Goal: Task Accomplishment & Management: Use online tool/utility

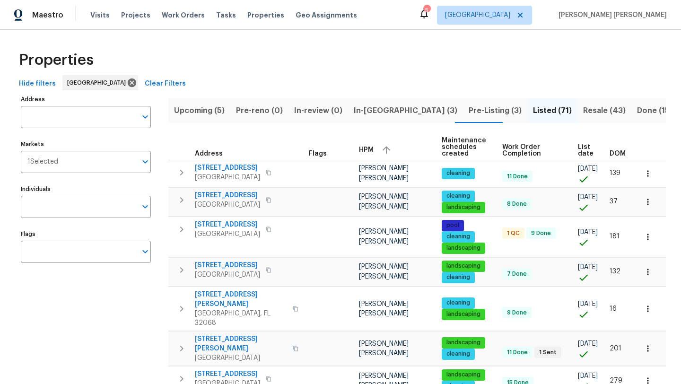
scroll to position [110, 0]
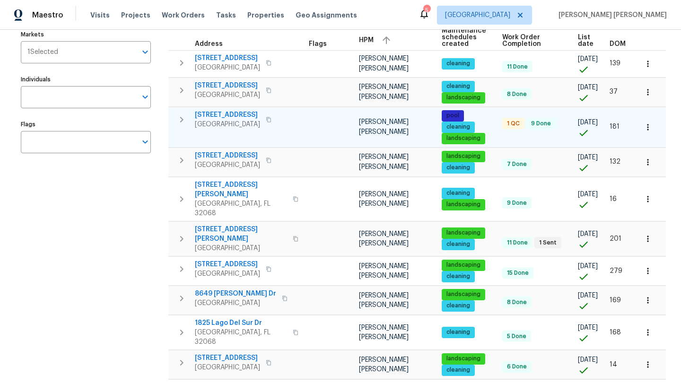
click at [226, 120] on span "914 Quailridge Ct" at bounding box center [227, 114] width 65 height 9
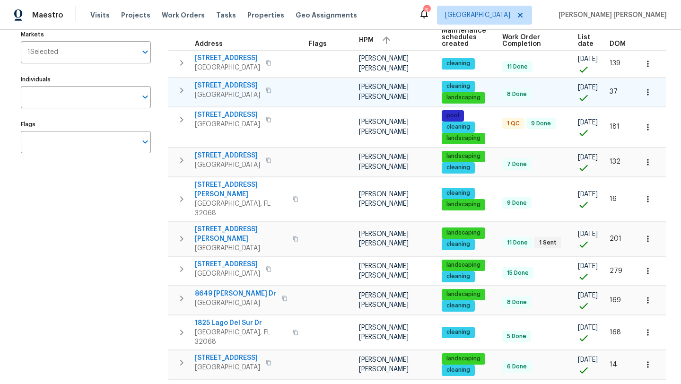
scroll to position [0, 0]
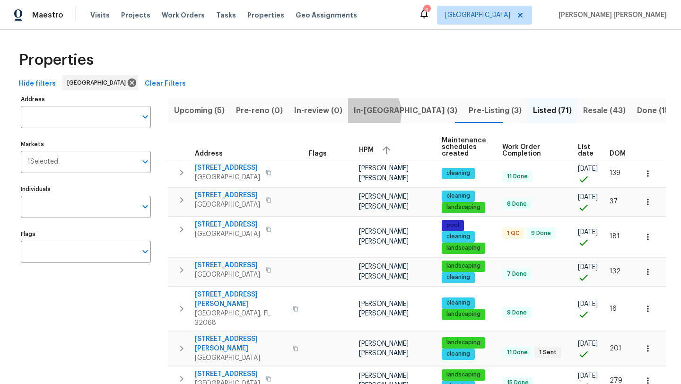
click at [359, 113] on span "In-[GEOGRAPHIC_DATA] (3)" at bounding box center [406, 110] width 104 height 13
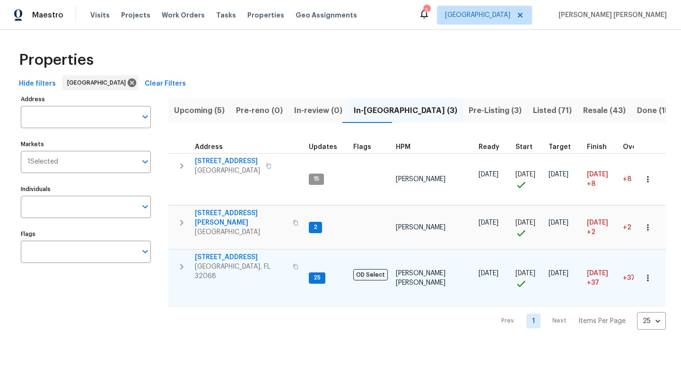
click at [227, 255] on span "2070 Tickford St" at bounding box center [241, 257] width 92 height 9
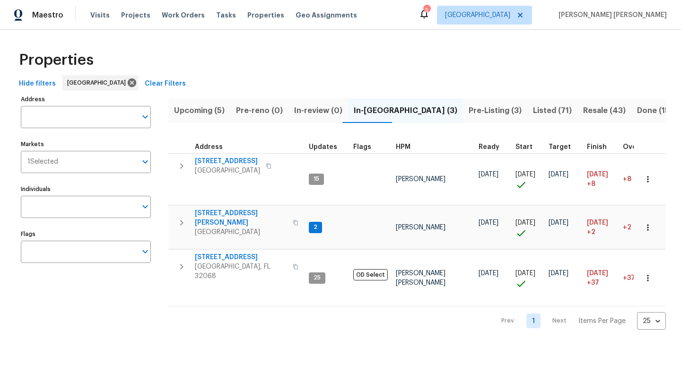
click at [533, 105] on span "Listed (71)" at bounding box center [552, 110] width 39 height 13
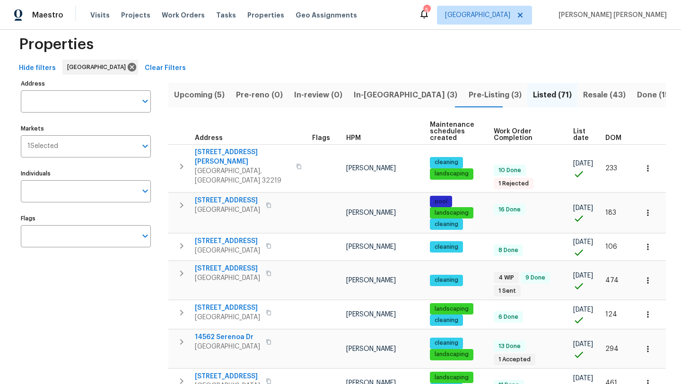
scroll to position [17, 0]
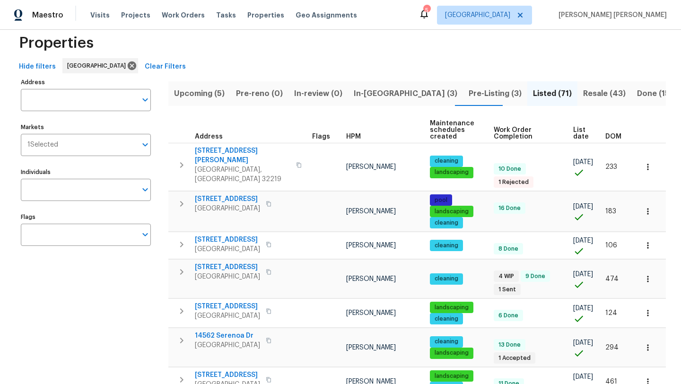
click at [352, 134] on span "HPM" at bounding box center [353, 136] width 15 height 7
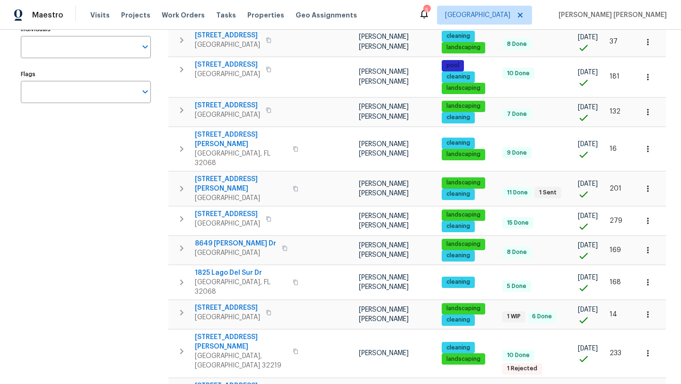
scroll to position [164, 0]
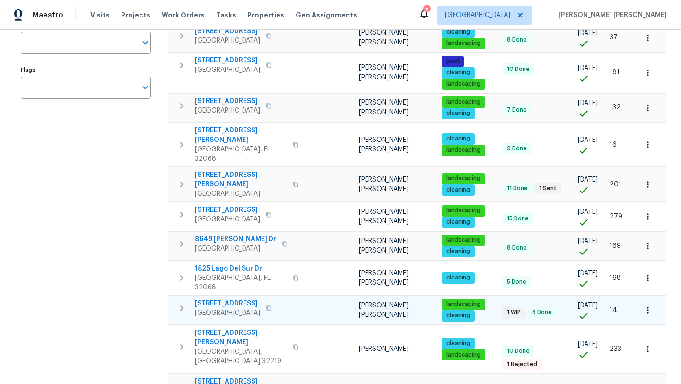
click at [238, 299] on span "[STREET_ADDRESS]" at bounding box center [227, 303] width 65 height 9
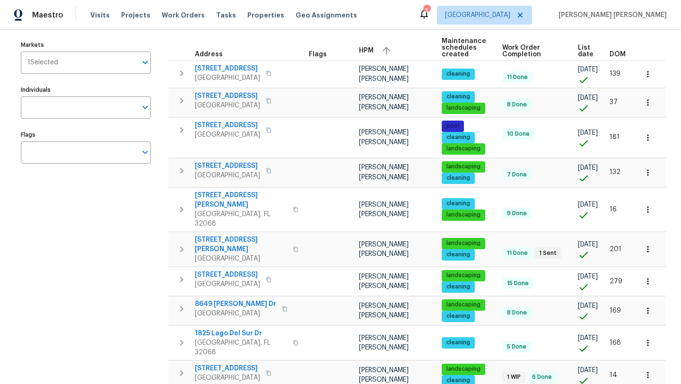
scroll to position [98, 0]
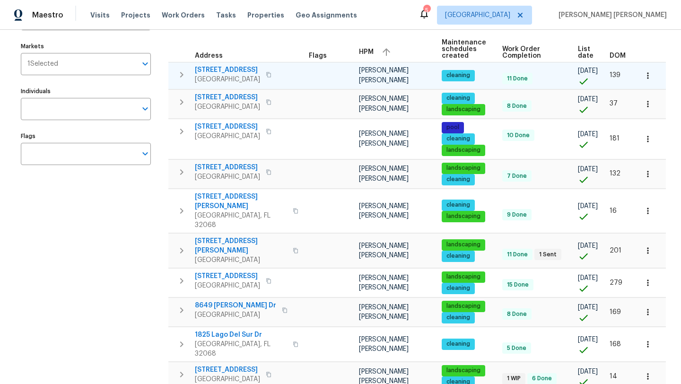
click at [260, 67] on span "[STREET_ADDRESS]" at bounding box center [227, 69] width 65 height 9
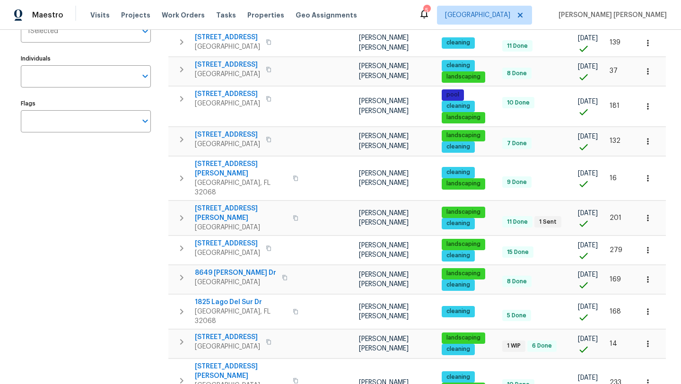
scroll to position [133, 0]
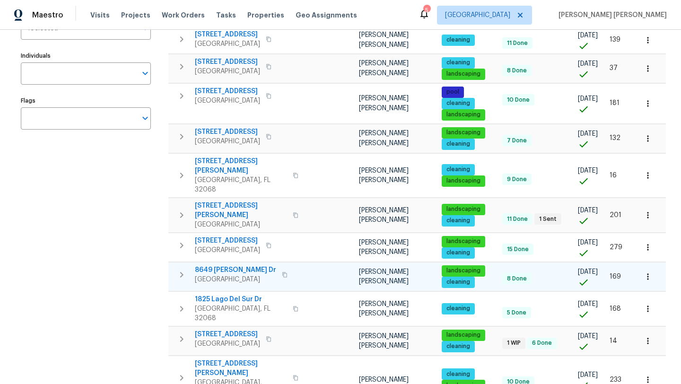
click at [227, 265] on span "8649 [PERSON_NAME] Dr" at bounding box center [235, 269] width 81 height 9
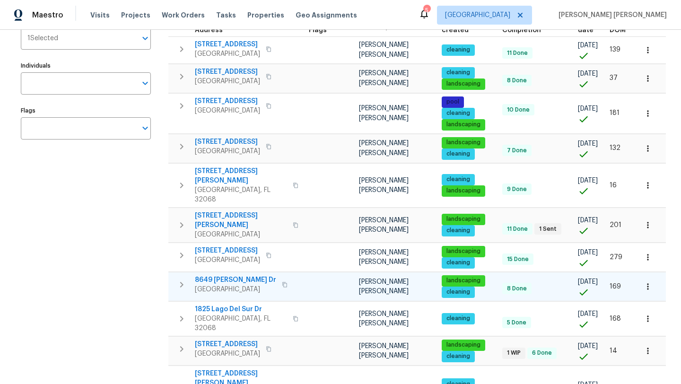
scroll to position [128, 0]
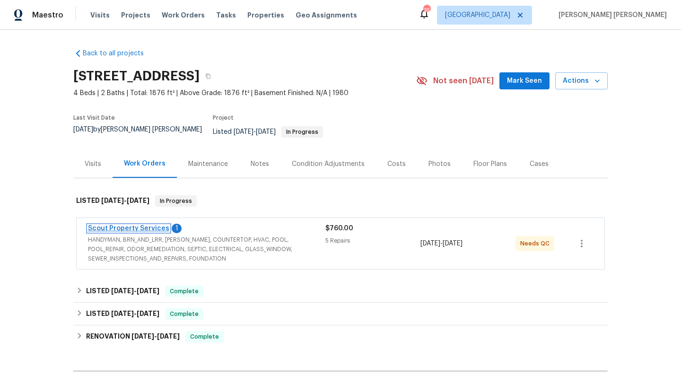
click at [138, 225] on link "Scout Property Services" at bounding box center [128, 228] width 81 height 7
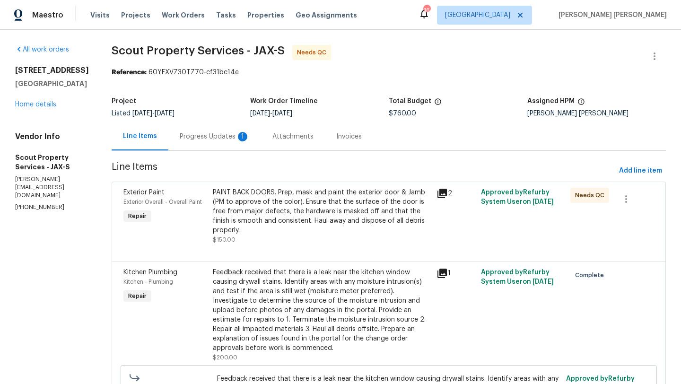
click at [180, 140] on div "Progress Updates 1" at bounding box center [215, 136] width 70 height 9
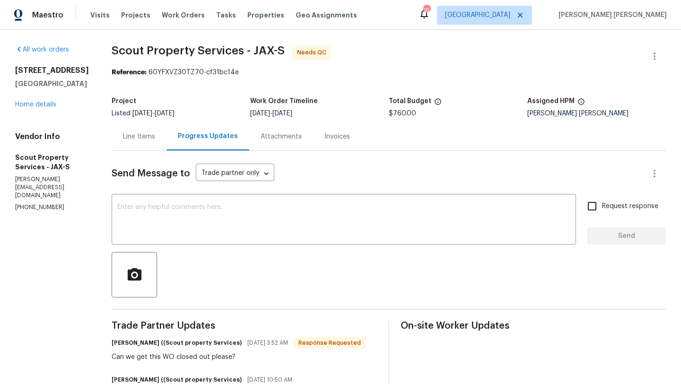
click at [112, 130] on div "Line Items" at bounding box center [139, 136] width 55 height 28
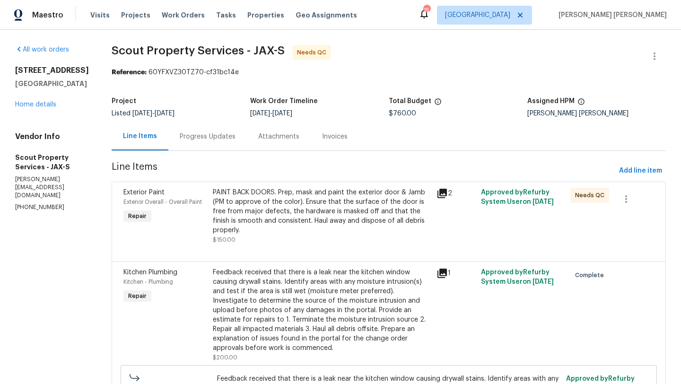
click at [326, 209] on div "PAINT BACK DOORS. Prep, mask and paint the exterior door & Jamb (PM to approve …" at bounding box center [322, 211] width 218 height 47
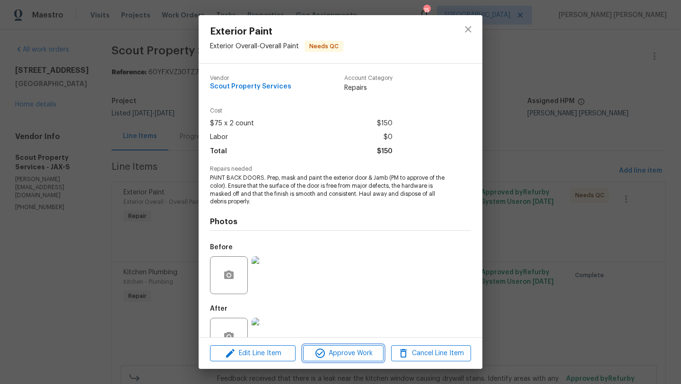
click at [342, 352] on span "Approve Work" at bounding box center [343, 354] width 74 height 12
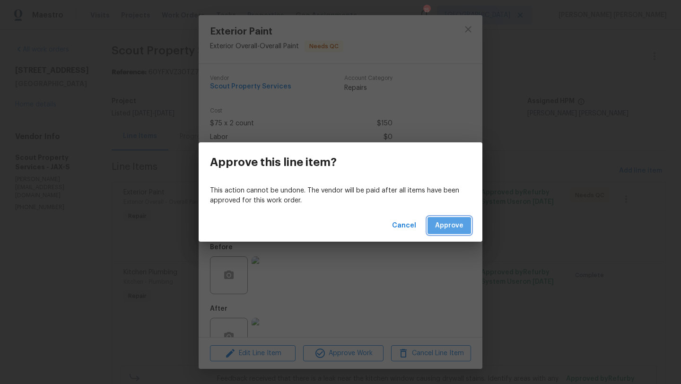
click at [446, 224] on span "Approve" at bounding box center [449, 226] width 28 height 12
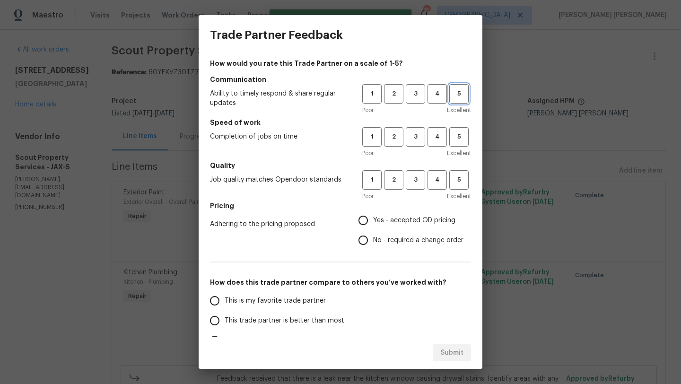
click at [456, 98] on span "5" at bounding box center [458, 93] width 17 height 11
click at [440, 142] on span "4" at bounding box center [436, 136] width 17 height 11
click at [418, 181] on span "3" at bounding box center [415, 180] width 17 height 11
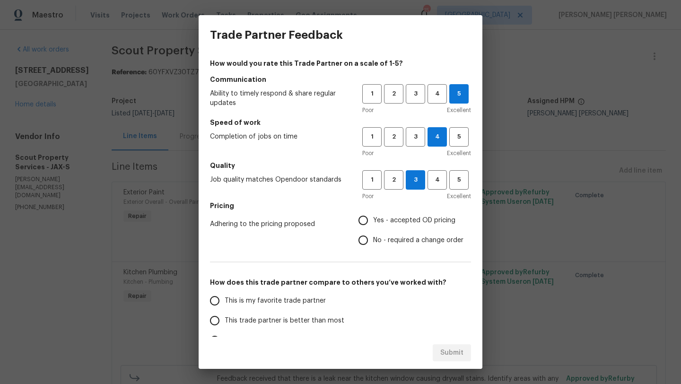
click at [405, 220] on span "Yes - accepted OD pricing" at bounding box center [414, 221] width 82 height 10
click at [373, 220] on input "Yes - accepted OD pricing" at bounding box center [363, 220] width 20 height 20
radio input "true"
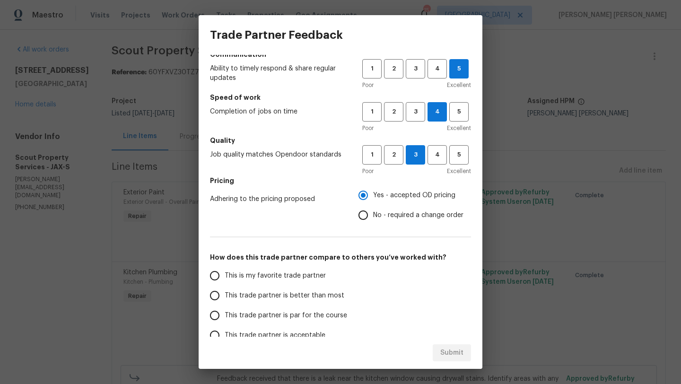
scroll to position [26, 0]
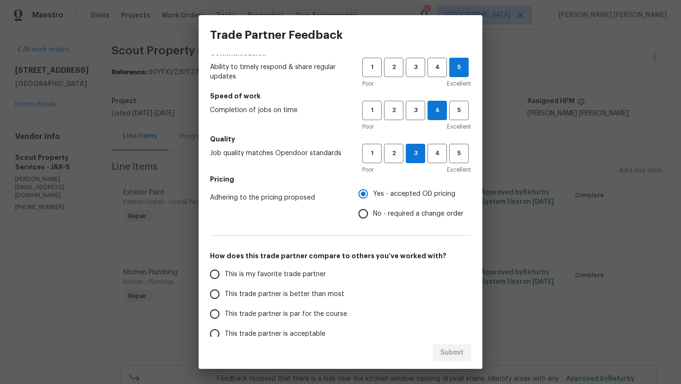
click at [304, 320] on label "This trade partner is par for the course" at bounding box center [279, 314] width 149 height 20
click at [225, 320] on input "This trade partner is par for the course" at bounding box center [215, 314] width 20 height 20
click at [456, 359] on button "Submit" at bounding box center [452, 352] width 38 height 17
radio input "true"
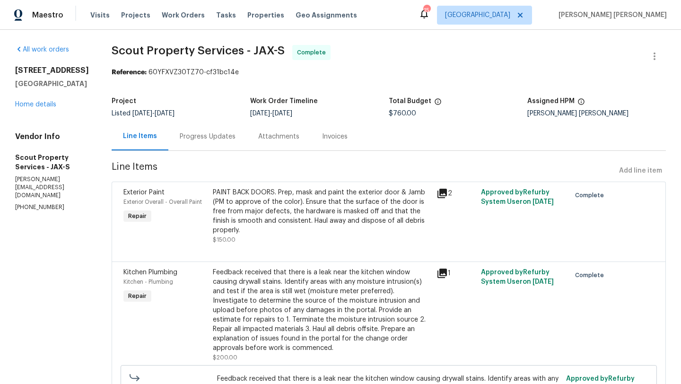
radio input "false"
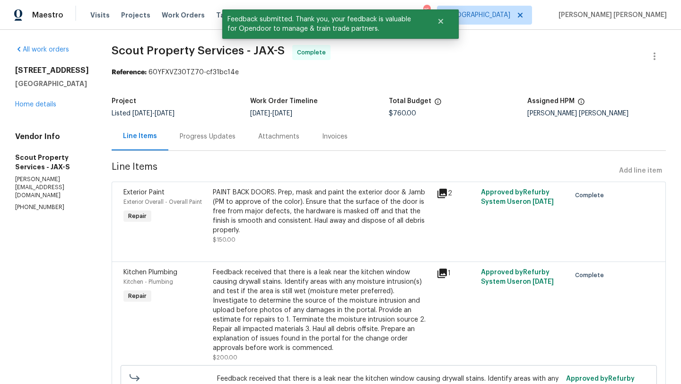
click at [30, 109] on div "914 Quailridge Ct Orange Park, FL 32065 Home details" at bounding box center [52, 88] width 74 height 44
click at [91, 18] on span "Visits" at bounding box center [99, 14] width 19 height 9
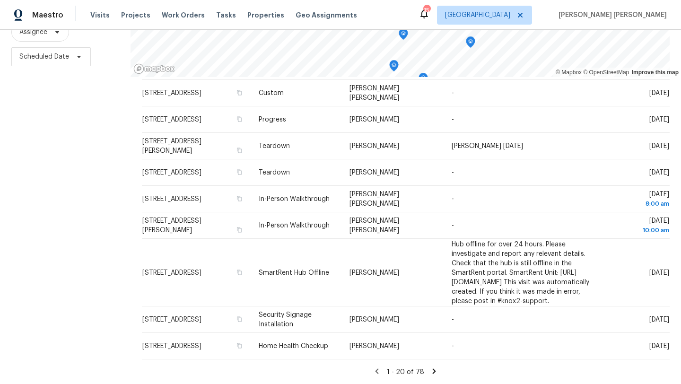
scroll to position [453, 0]
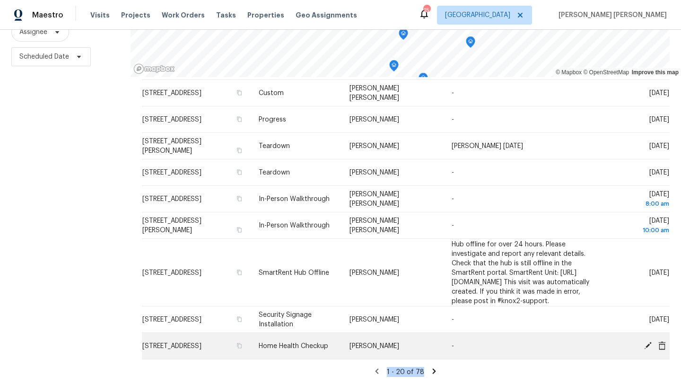
drag, startPoint x: 422, startPoint y: 368, endPoint x: 322, endPoint y: 335, distance: 105.3
click at [328, 343] on div "Address Type Assignee Comments Scheduled Date ↑ 2376 Kirkwall St, Orange Park, …" at bounding box center [406, 10] width 528 height 734
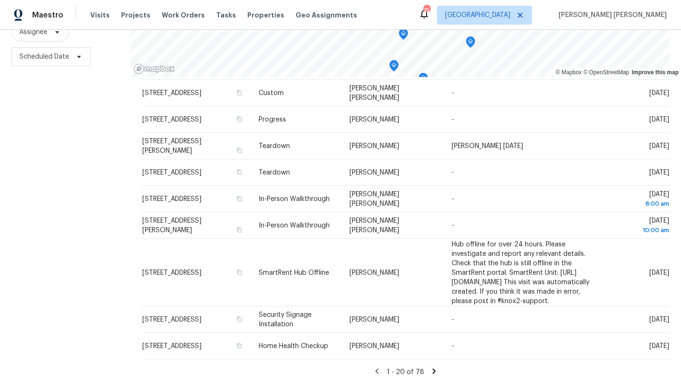
click at [72, 236] on div "Filters Reset ​ Type Assignee Scheduled Date" at bounding box center [65, 159] width 131 height 449
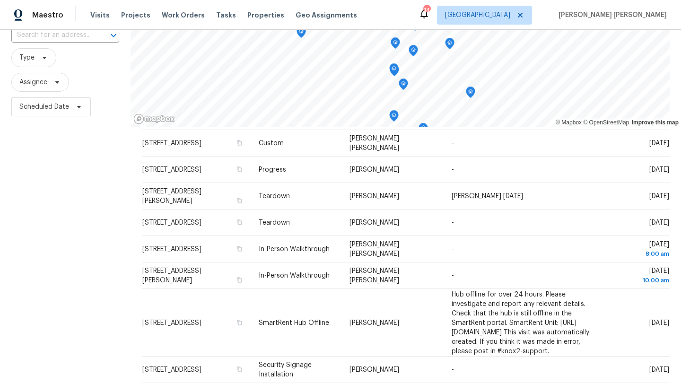
scroll to position [70, 0]
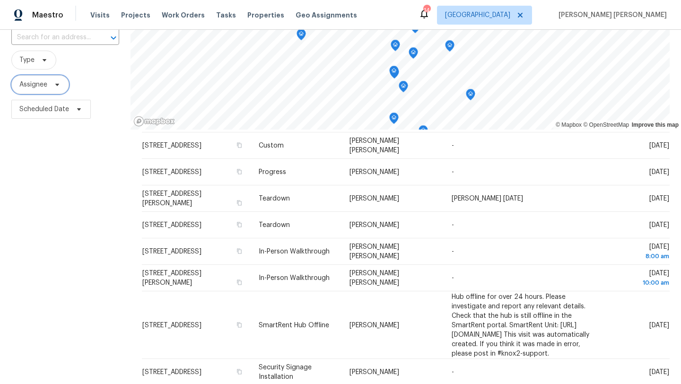
click at [53, 89] on span "Assignee" at bounding box center [40, 84] width 58 height 19
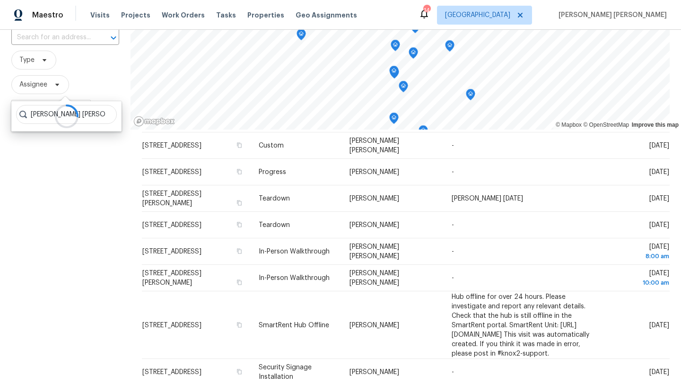
type input "david puente yanes"
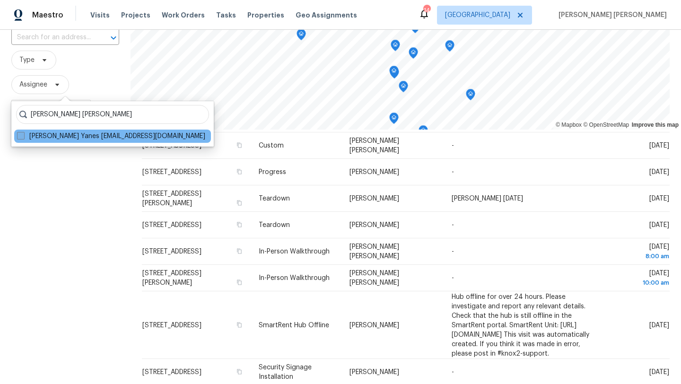
click at [23, 136] on span at bounding box center [21, 136] width 8 height 8
click at [23, 136] on input "David Puente Yanes david.puenteyanes@opendoor.com" at bounding box center [20, 134] width 6 height 6
checkbox input "true"
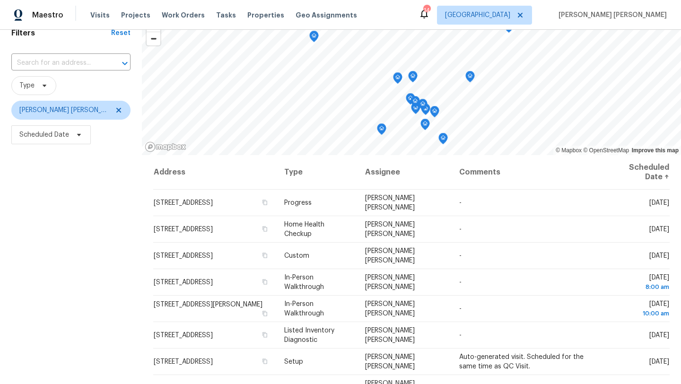
scroll to position [67, 0]
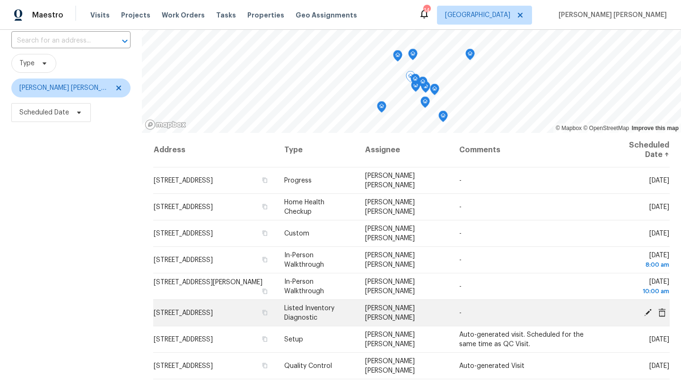
click at [648, 314] on icon at bounding box center [648, 312] width 9 height 9
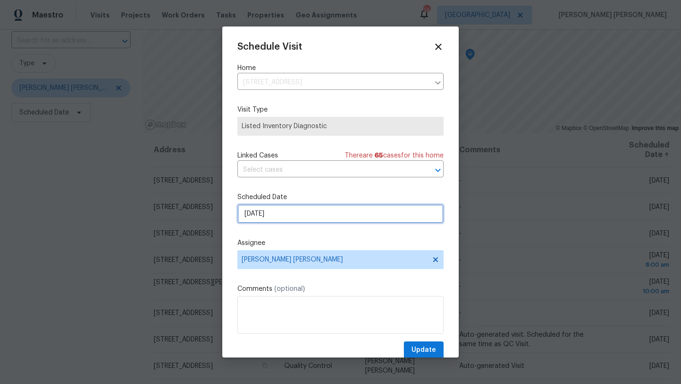
click at [292, 223] on input "9/25/2025" at bounding box center [340, 213] width 206 height 19
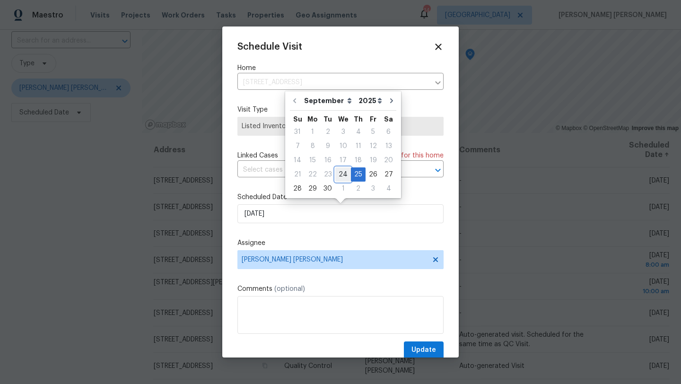
click at [338, 172] on div "24" at bounding box center [343, 174] width 16 height 13
type input "9/24/2025"
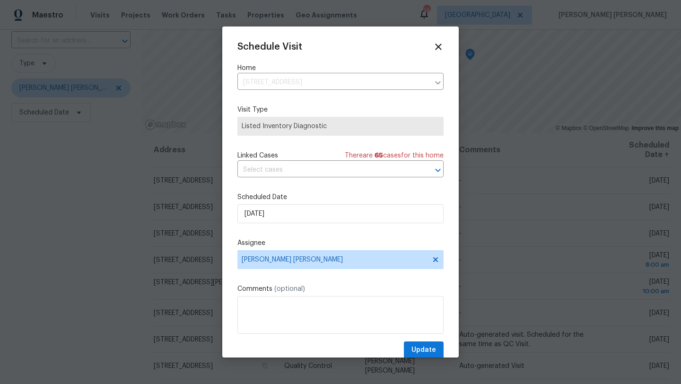
click at [338, 172] on input "text" at bounding box center [327, 170] width 180 height 15
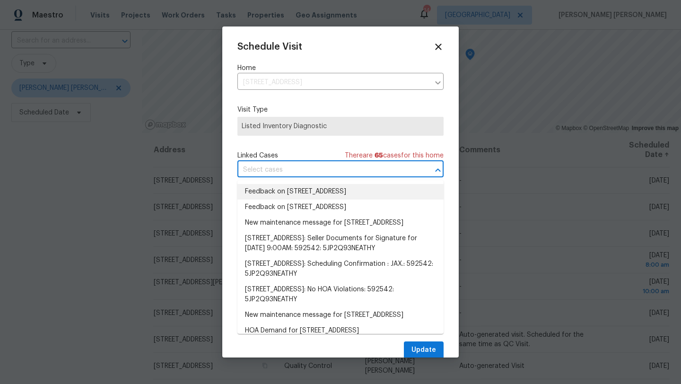
click at [227, 200] on div "Schedule Visit Home 3237 Dowitcher Ln, Orange Park, FL 32065 ​ Visit Type Liste…" at bounding box center [340, 191] width 236 height 331
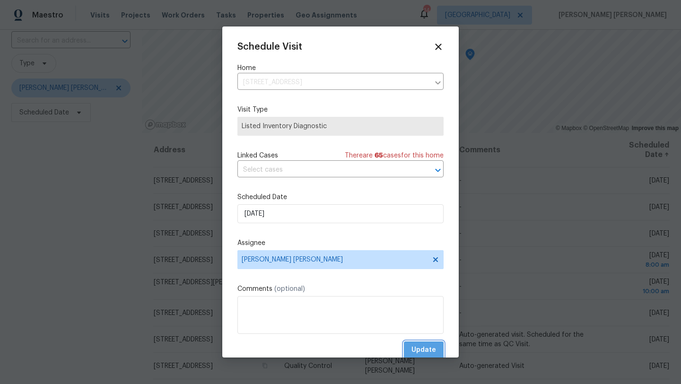
click at [421, 350] on span "Update" at bounding box center [423, 350] width 25 height 12
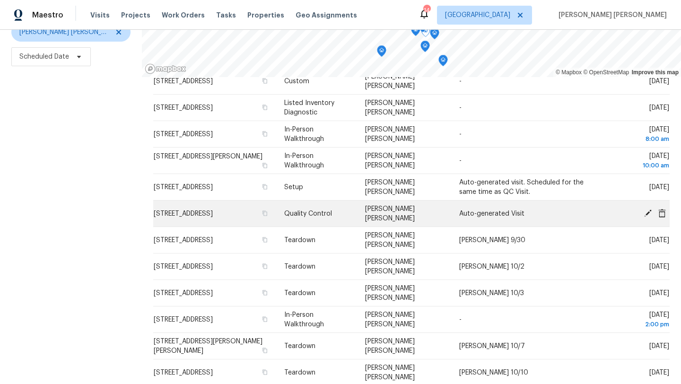
scroll to position [100, 0]
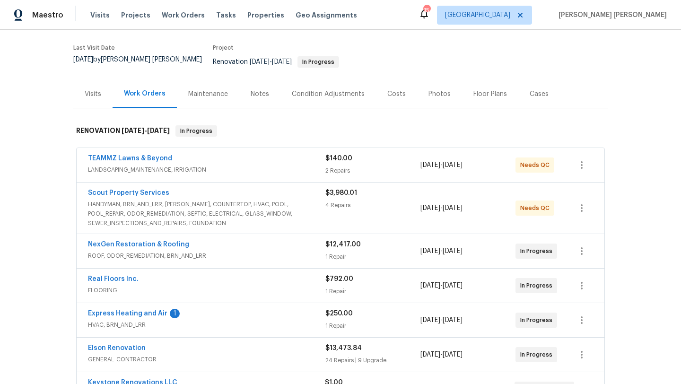
scroll to position [68, 0]
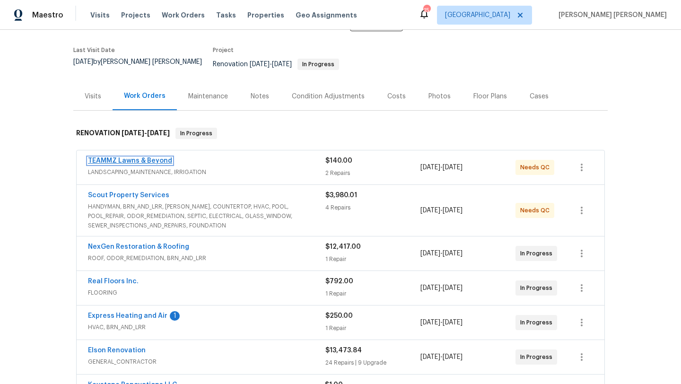
click at [134, 157] on link "TEAMMZ Lawns & Beyond" at bounding box center [130, 160] width 84 height 7
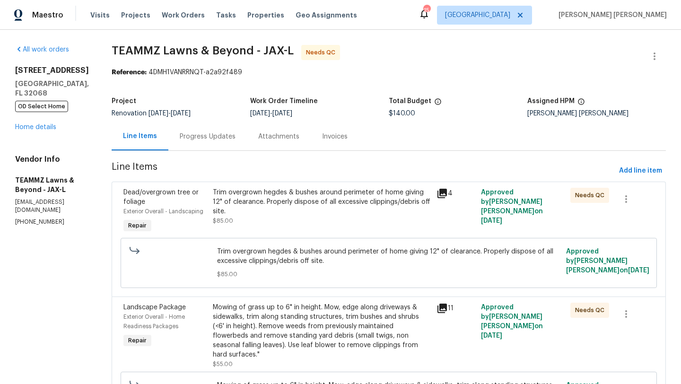
click at [452, 201] on div "4" at bounding box center [456, 211] width 44 height 53
click at [447, 195] on icon at bounding box center [441, 193] width 9 height 9
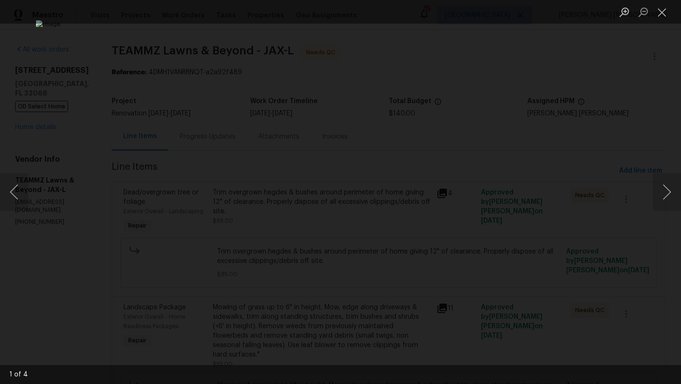
click at [591, 193] on div "Lightbox" at bounding box center [340, 192] width 681 height 384
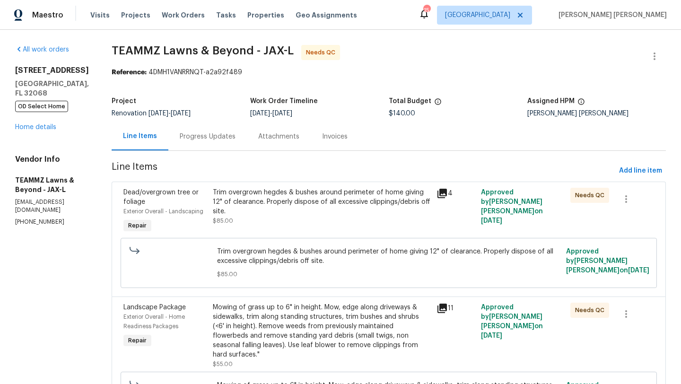
click at [447, 189] on icon at bounding box center [441, 193] width 9 height 9
click at [448, 314] on icon at bounding box center [442, 308] width 11 height 11
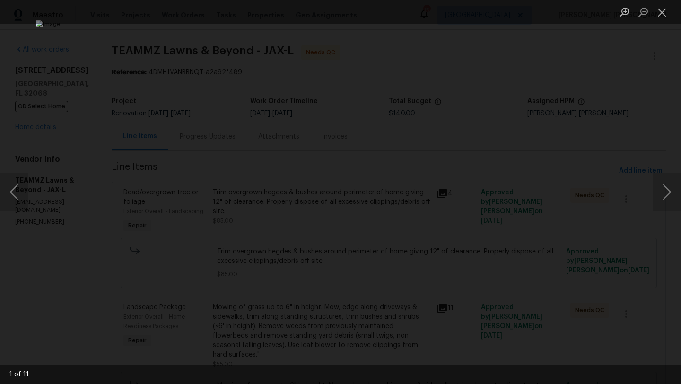
click at [111, 211] on div "Lightbox" at bounding box center [340, 192] width 681 height 384
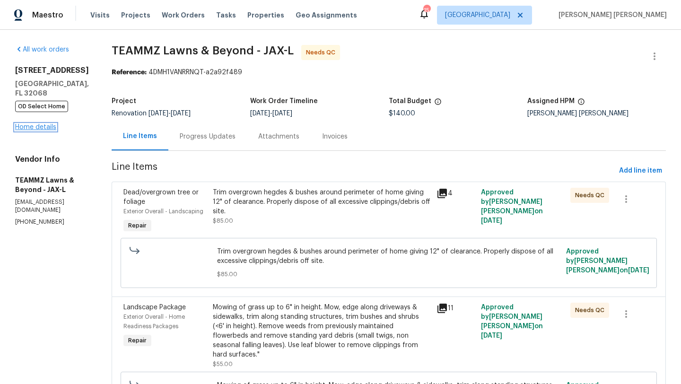
click at [39, 124] on link "Home details" at bounding box center [35, 127] width 41 height 7
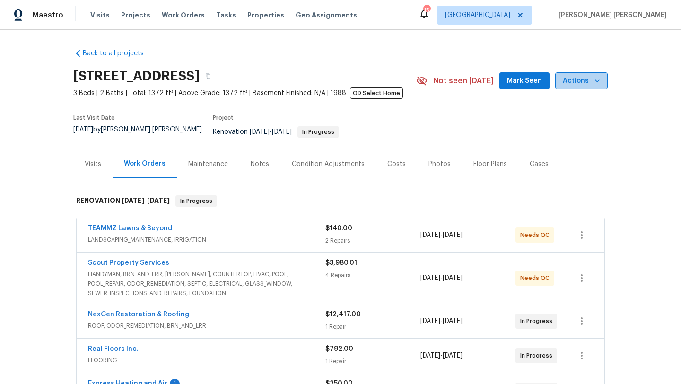
click at [599, 86] on icon "button" at bounding box center [597, 80] width 9 height 9
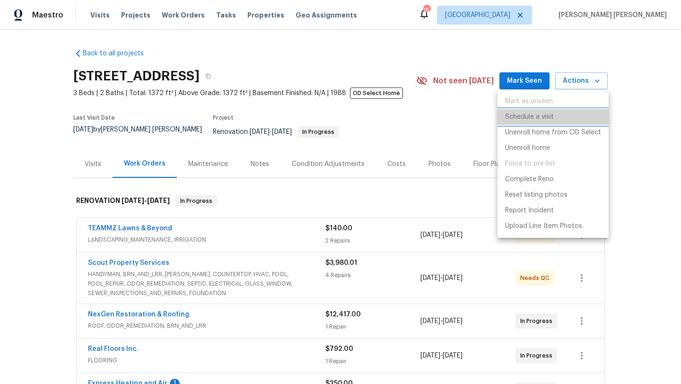
click at [559, 120] on li "Schedule a visit" at bounding box center [553, 117] width 111 height 16
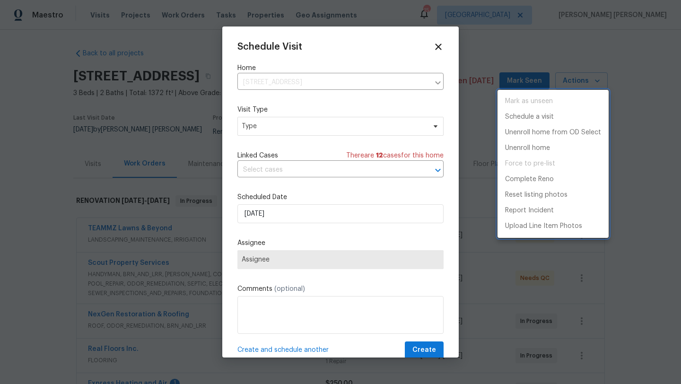
click at [275, 129] on div at bounding box center [340, 192] width 681 height 384
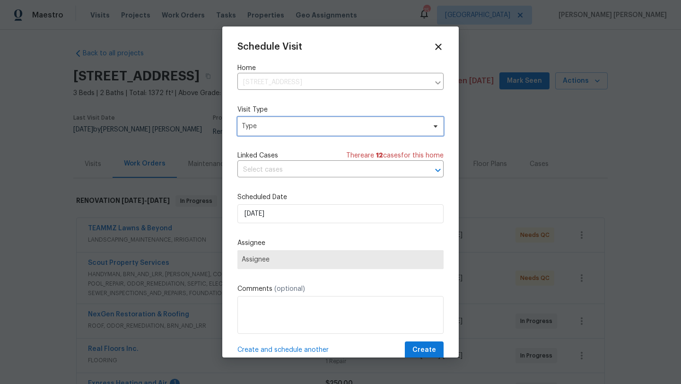
click at [275, 129] on span "Type" at bounding box center [334, 126] width 184 height 9
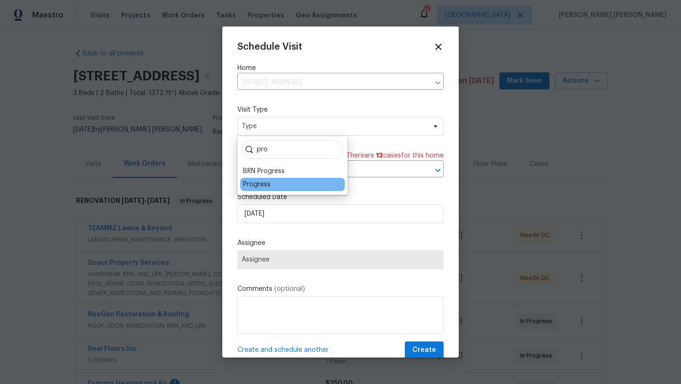
type input "pro"
click at [276, 188] on div "Progress" at bounding box center [292, 184] width 105 height 13
click at [253, 186] on div "Progress" at bounding box center [256, 184] width 27 height 9
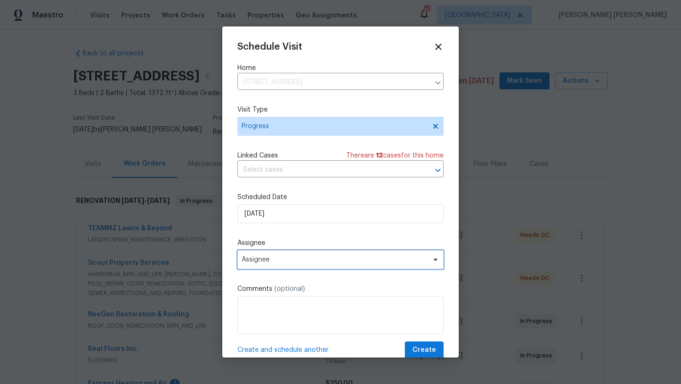
click at [260, 254] on span "Assignee" at bounding box center [340, 259] width 206 height 19
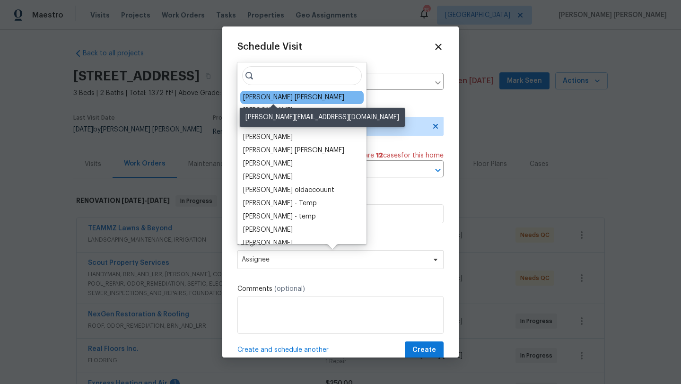
click at [288, 94] on div "[PERSON_NAME] [PERSON_NAME]" at bounding box center [293, 97] width 101 height 9
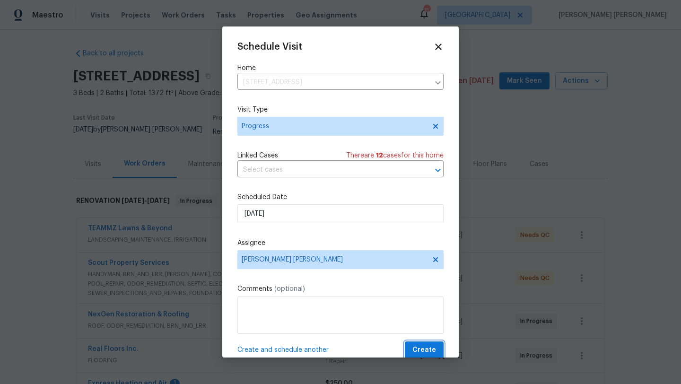
click at [432, 348] on span "Create" at bounding box center [424, 350] width 24 height 12
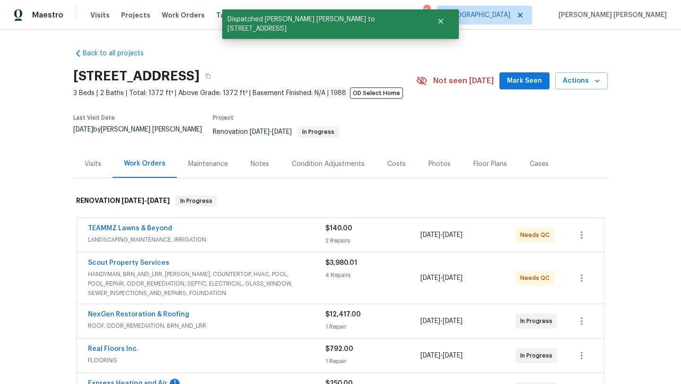
click at [39, 307] on div "Back to all projects 2070 Tickford St, Middleburg, FL 32068 3 Beds | 2 Baths | …" at bounding box center [340, 207] width 681 height 354
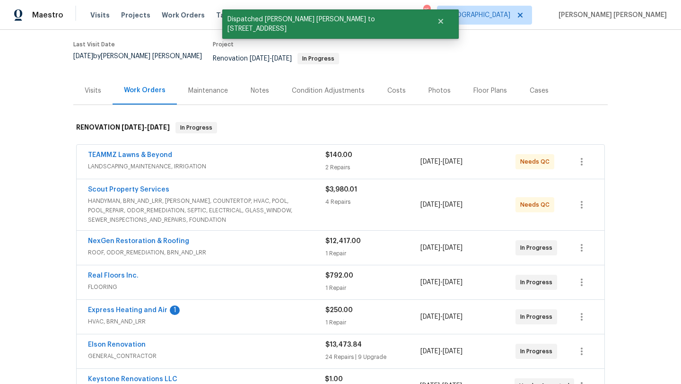
scroll to position [100, 0]
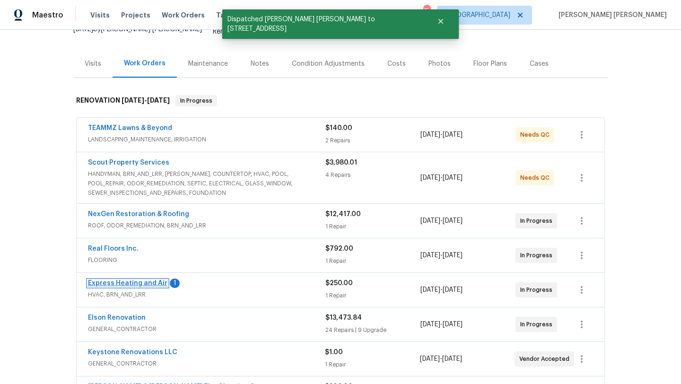
click at [136, 280] on link "Express Heating and Air" at bounding box center [127, 283] width 79 height 7
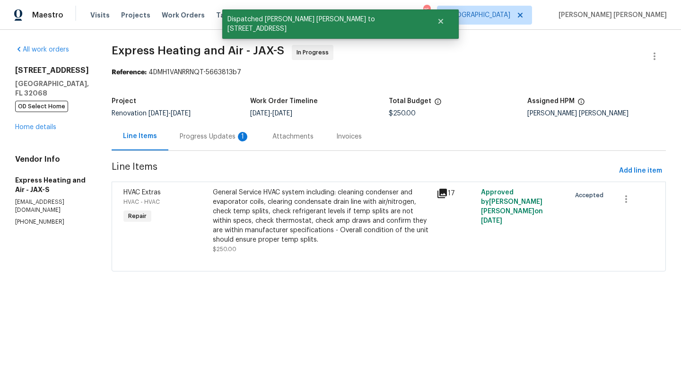
click at [233, 138] on div "Progress Updates 1" at bounding box center [215, 136] width 70 height 9
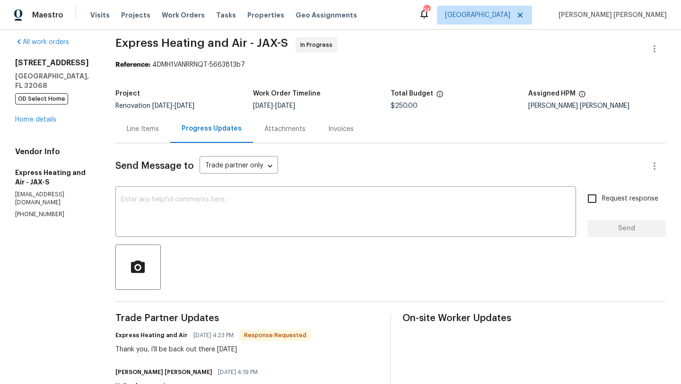
scroll to position [3, 0]
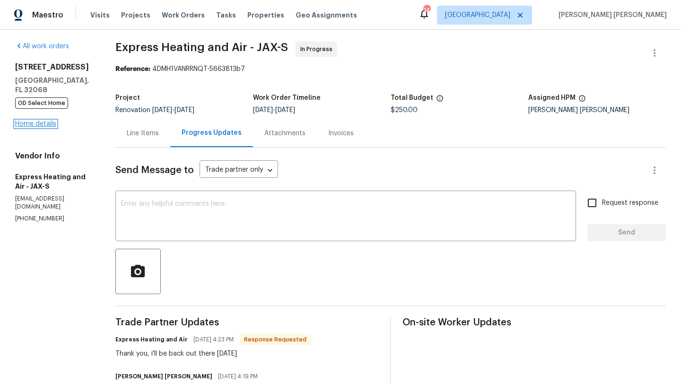
click at [42, 121] on link "Home details" at bounding box center [35, 124] width 41 height 7
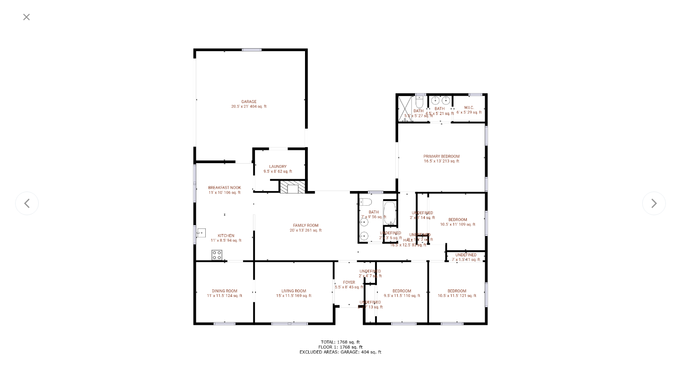
scroll to position [131, 0]
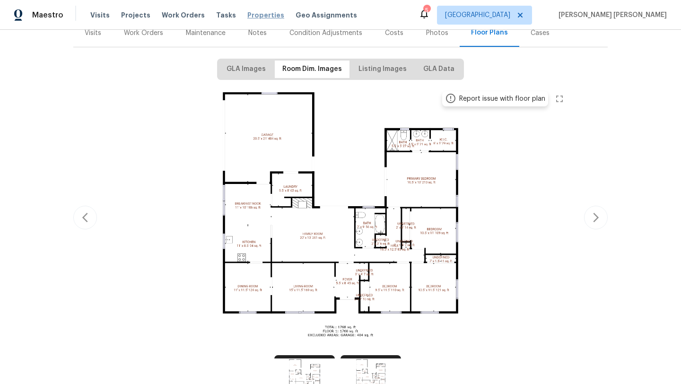
click at [257, 13] on span "Properties" at bounding box center [265, 14] width 37 height 9
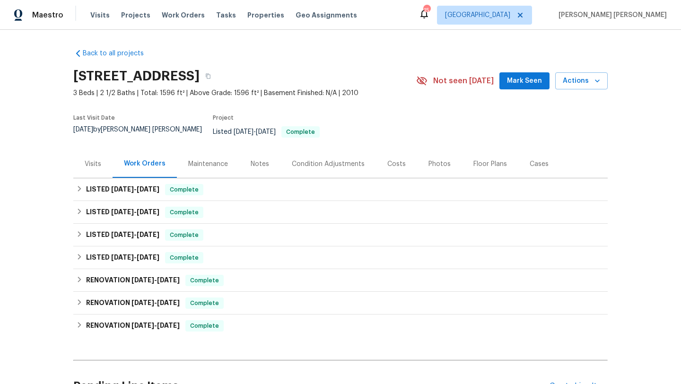
click at [93, 161] on div "Visits" at bounding box center [92, 164] width 39 height 28
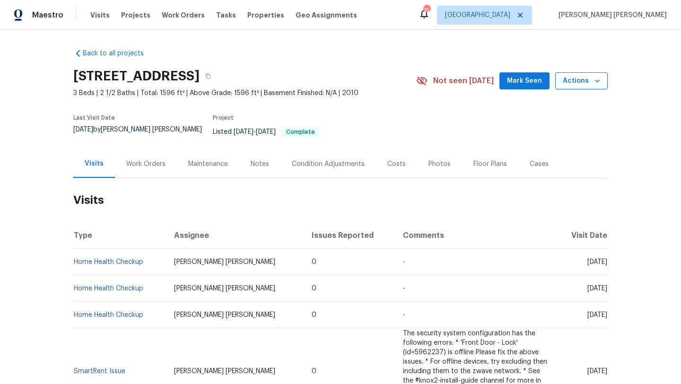
click at [600, 86] on icon "button" at bounding box center [597, 80] width 9 height 9
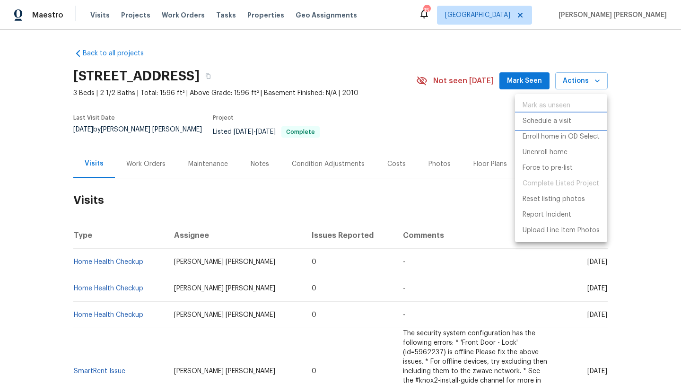
click at [571, 118] on li "Schedule a visit" at bounding box center [561, 122] width 92 height 16
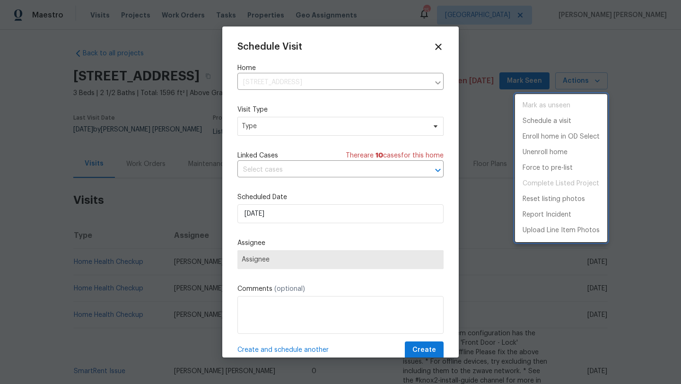
click at [308, 127] on div at bounding box center [340, 192] width 681 height 384
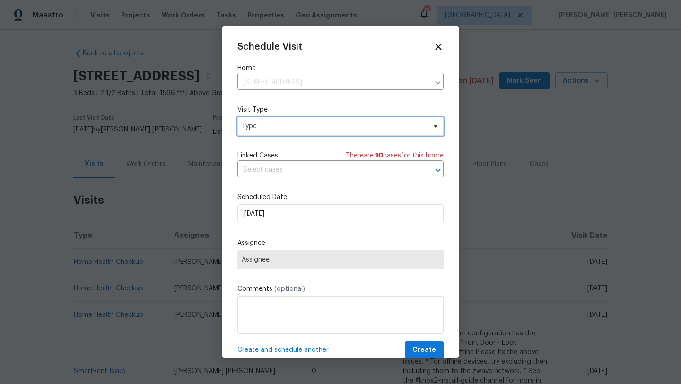
click at [308, 127] on span "Type" at bounding box center [334, 126] width 184 height 9
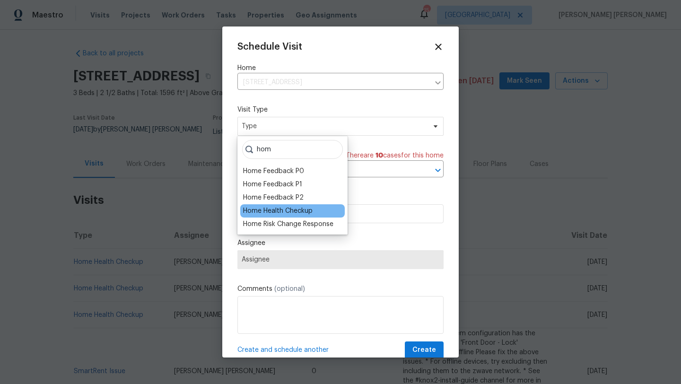
type input "hom"
click at [301, 208] on div "Home Health Checkup" at bounding box center [278, 210] width 70 height 9
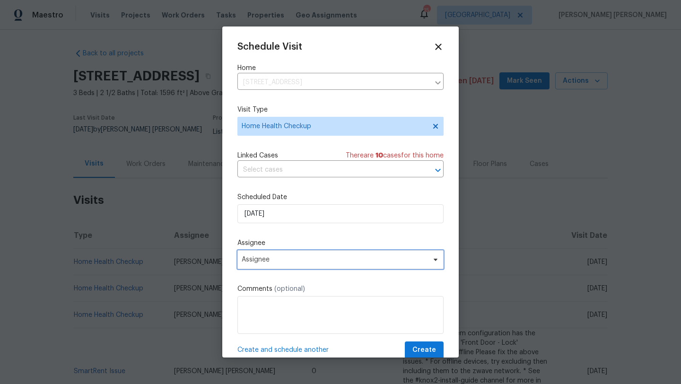
click at [277, 254] on span "Assignee" at bounding box center [340, 259] width 206 height 19
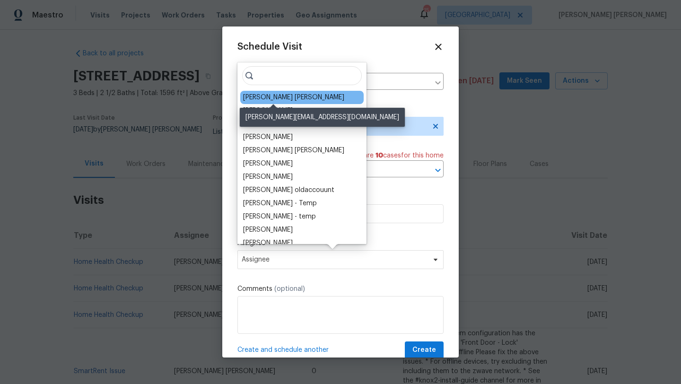
click at [280, 97] on div "[PERSON_NAME] [PERSON_NAME]" at bounding box center [293, 97] width 101 height 9
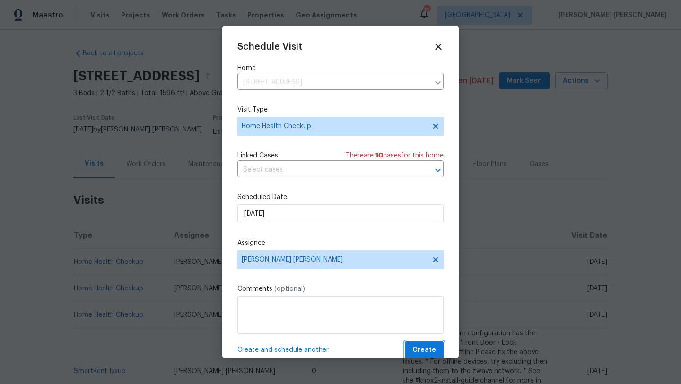
click at [432, 353] on span "Create" at bounding box center [424, 350] width 24 height 12
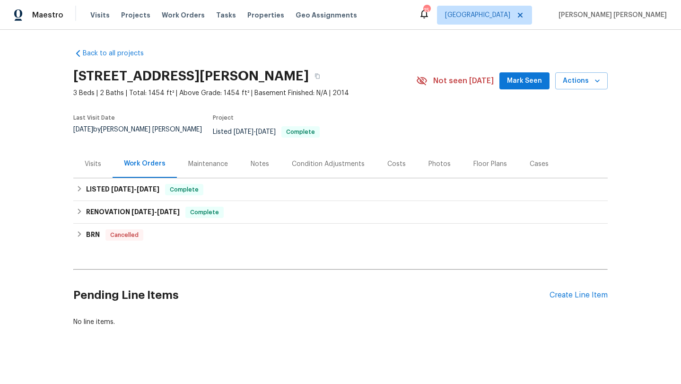
click at [88, 159] on div "Visits" at bounding box center [93, 163] width 17 height 9
